Goal: Information Seeking & Learning: Find specific fact

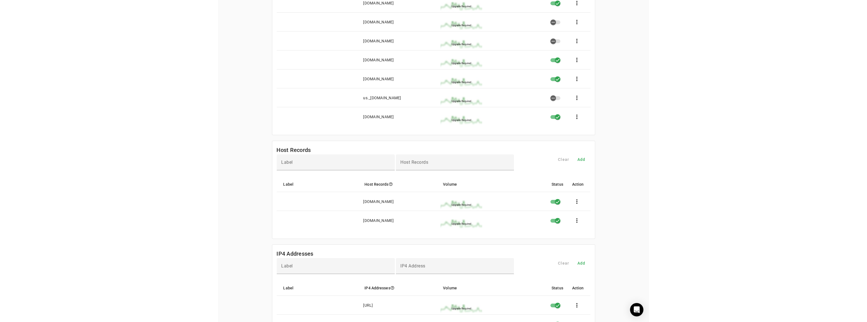
scroll to position [202, 0]
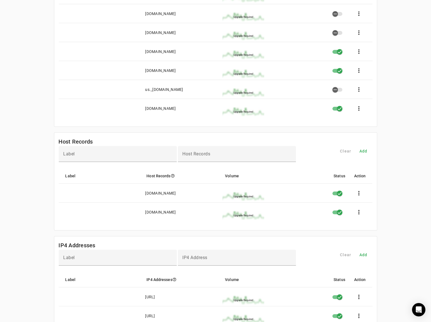
drag, startPoint x: 174, startPoint y: 192, endPoint x: 153, endPoint y: 193, distance: 21.2
click at [153, 193] on mat-cell "[DOMAIN_NAME]" at bounding box center [179, 192] width 77 height 19
copy div "[DOMAIN_NAME]"
click at [176, 198] on mat-cell "[DOMAIN_NAME]" at bounding box center [179, 192] width 77 height 19
click at [175, 192] on mat-cell "[DOMAIN_NAME]" at bounding box center [179, 192] width 77 height 19
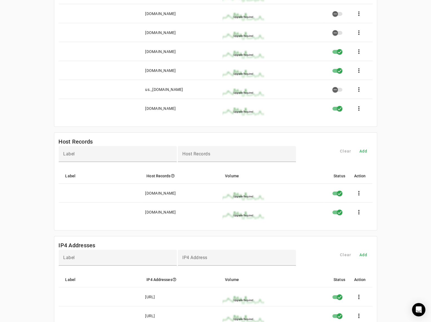
click at [174, 193] on mat-cell "[DOMAIN_NAME]" at bounding box center [179, 192] width 77 height 19
click at [173, 192] on div "[DOMAIN_NAME]" at bounding box center [160, 193] width 31 height 6
drag, startPoint x: 144, startPoint y: 192, endPoint x: 175, endPoint y: 193, distance: 30.9
click at [175, 193] on mat-cell "[DOMAIN_NAME]" at bounding box center [179, 192] width 77 height 19
copy div "[DOMAIN_NAME]"
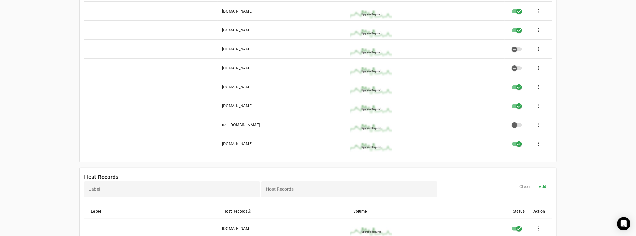
scroll to position [241, 0]
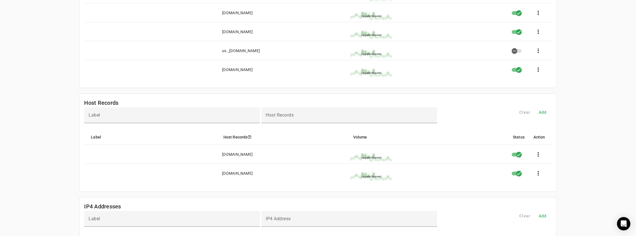
click at [119, 103] on mat-card-header "Host Records" at bounding box center [318, 100] width 476 height 13
drag, startPoint x: 118, startPoint y: 102, endPoint x: 75, endPoint y: 101, distance: 42.6
click at [76, 99] on div "[DOMAIN_NAME] Settings Contact Fraudmarc notification_important Settings SPF DK…" at bounding box center [318, 185] width 636 height 846
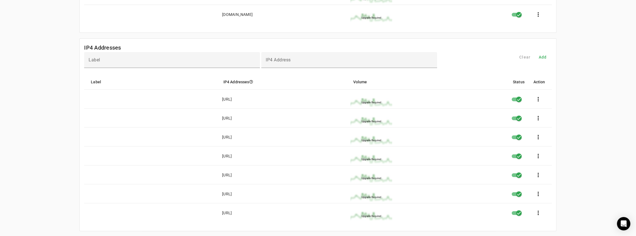
scroll to position [400, 0]
drag, startPoint x: 248, startPoint y: 174, endPoint x: 222, endPoint y: 173, distance: 26.2
click at [222, 173] on div "[URL]" at bounding box center [227, 175] width 10 height 6
drag, startPoint x: 254, startPoint y: 173, endPoint x: 220, endPoint y: 174, distance: 34.0
click at [220, 174] on mat-cell "[URL]" at bounding box center [281, 174] width 128 height 19
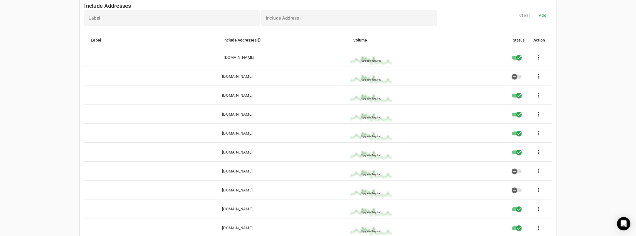
scroll to position [0, 0]
